Goal: Find specific page/section: Locate a particular part of the current website

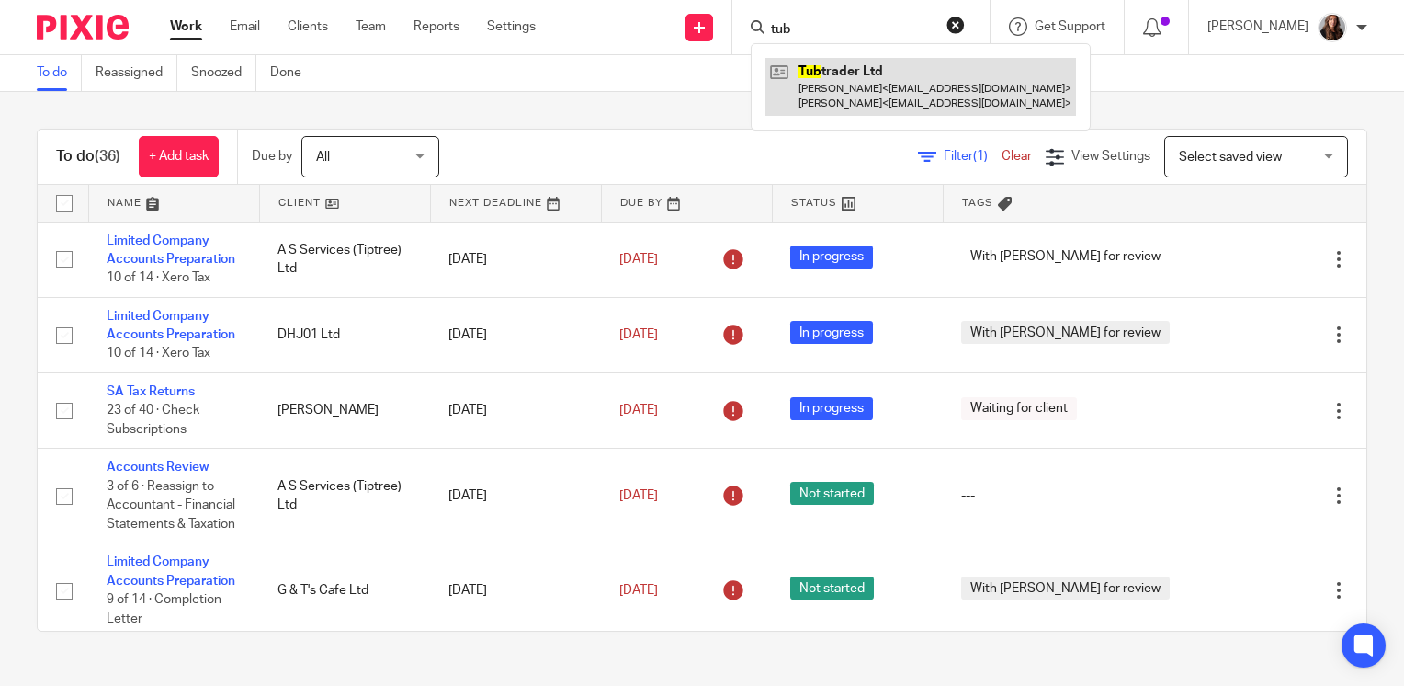
type input "tub"
click at [891, 93] on link at bounding box center [921, 86] width 311 height 57
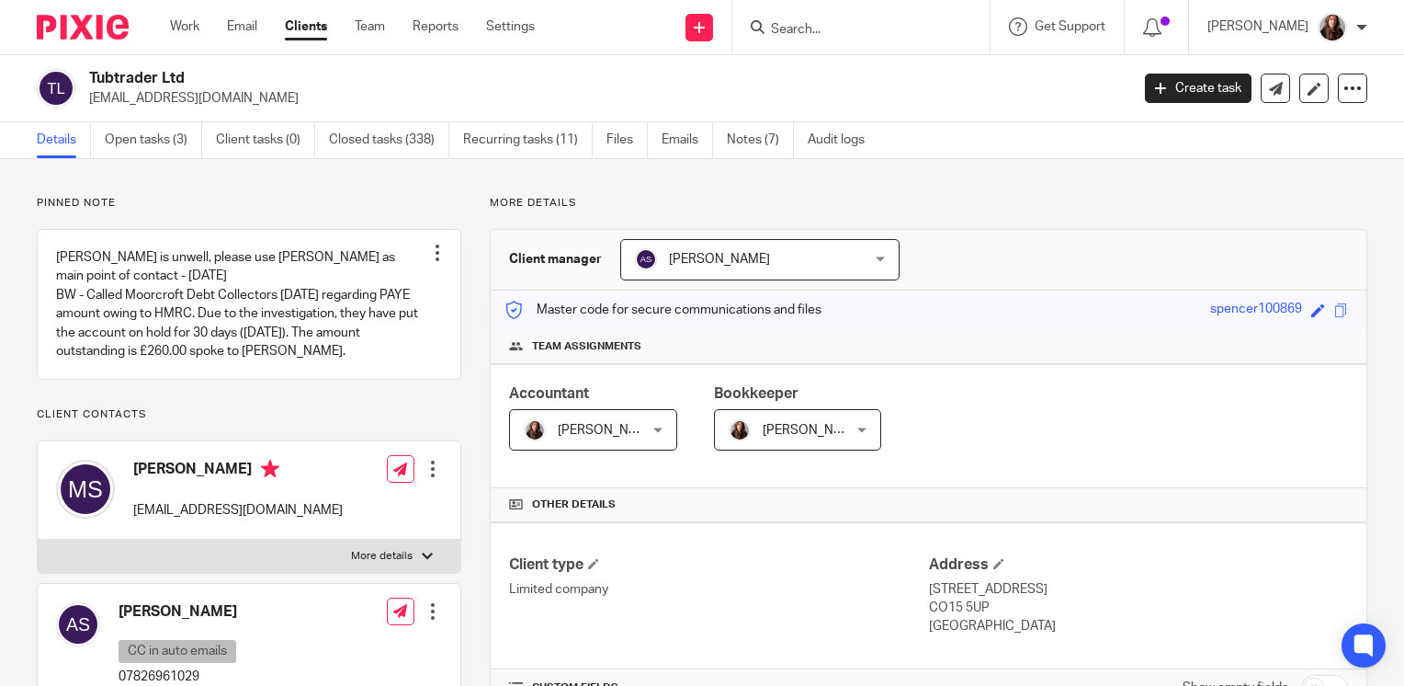
drag, startPoint x: 736, startPoint y: 137, endPoint x: 768, endPoint y: 200, distance: 71.1
click at [739, 137] on link "Notes (7)" at bounding box center [760, 140] width 67 height 36
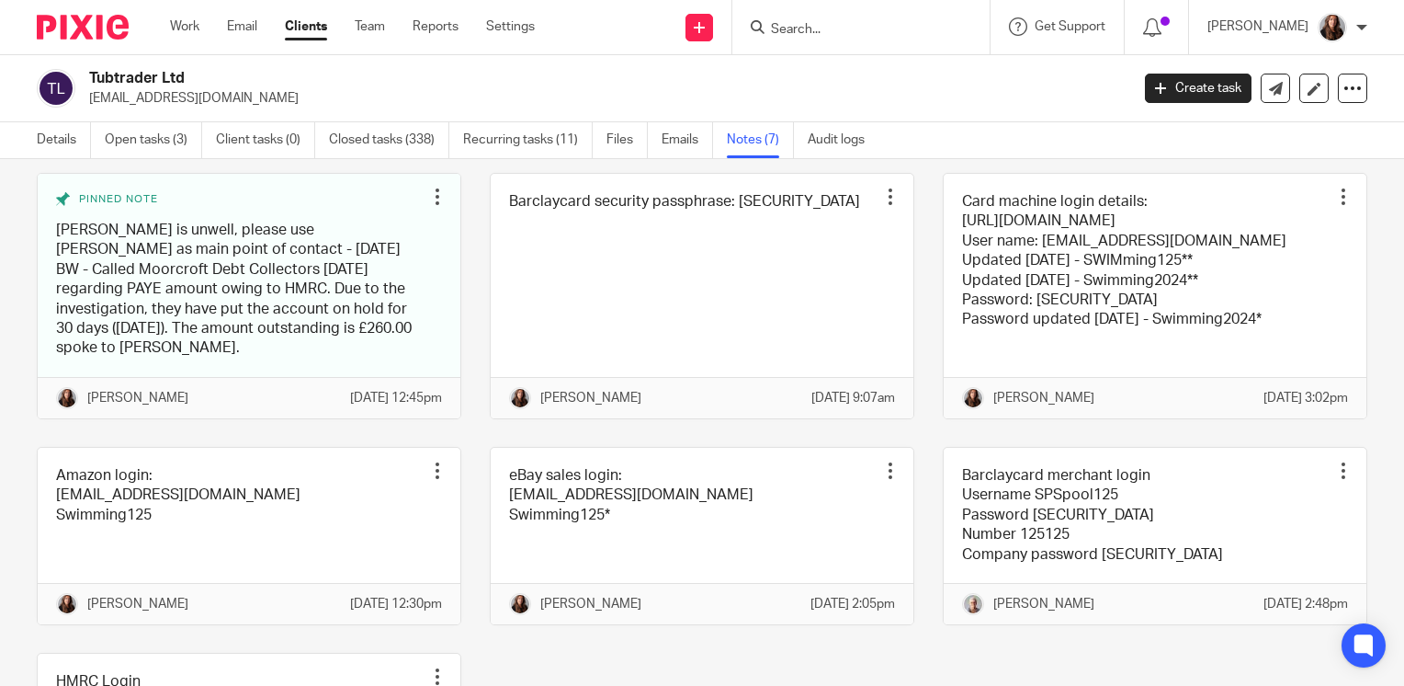
scroll to position [184, 0]
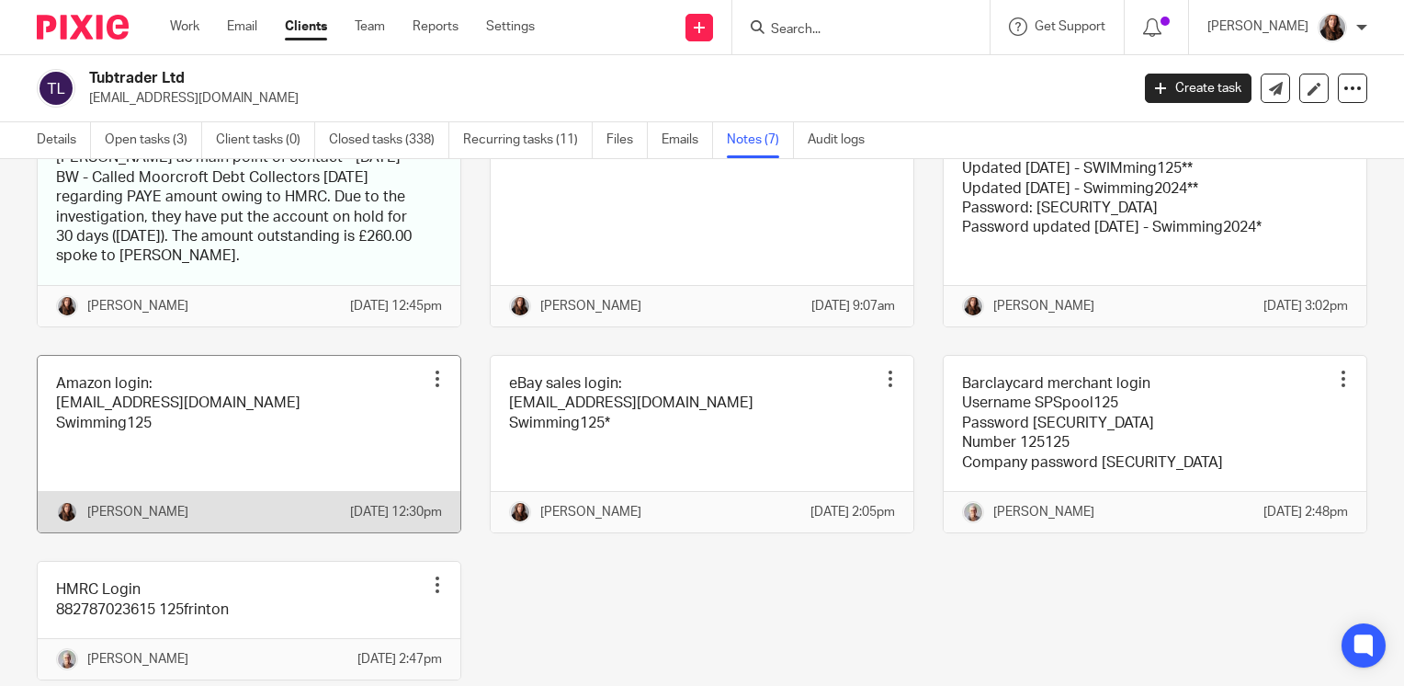
click at [234, 472] on link at bounding box center [249, 444] width 423 height 176
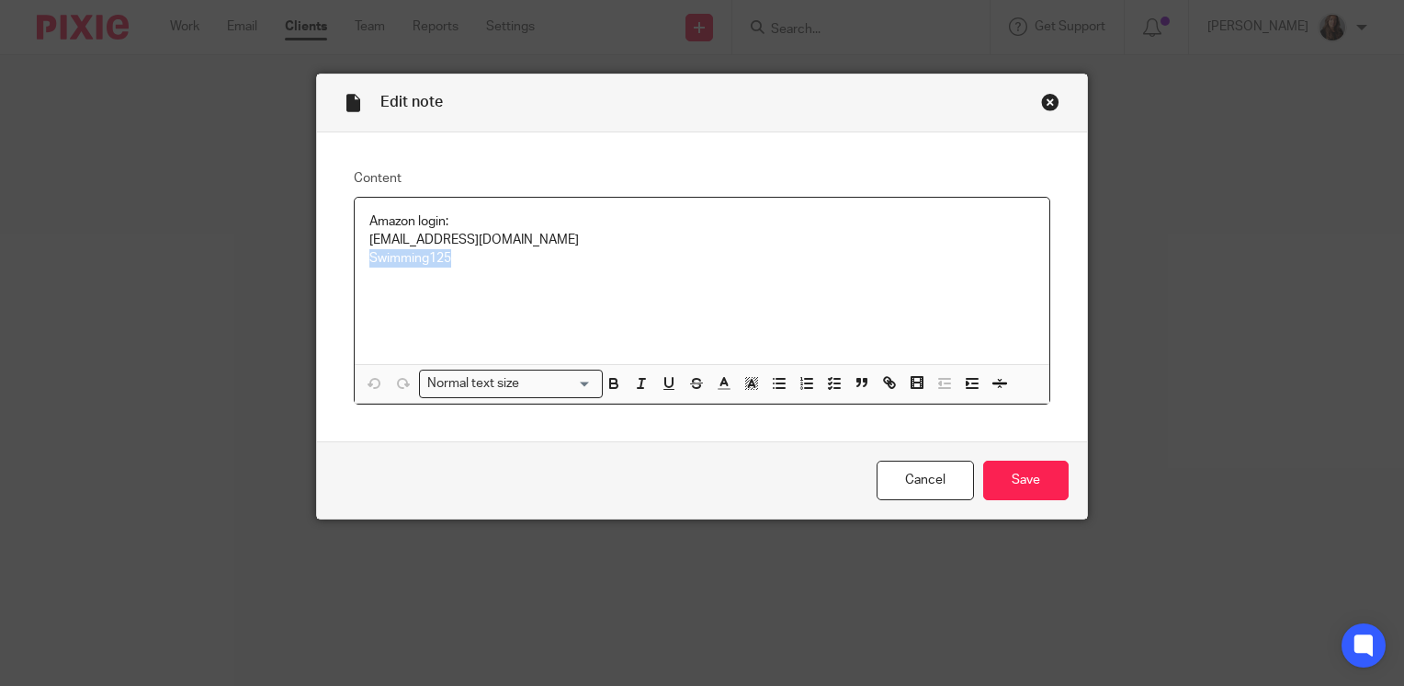
drag, startPoint x: 460, startPoint y: 263, endPoint x: 351, endPoint y: 269, distance: 109.6
click at [355, 269] on div "Amazon login: [EMAIL_ADDRESS][DOMAIN_NAME] Swimming125" at bounding box center [702, 281] width 695 height 166
copy p "Swimming125"
